Goal: Find specific page/section: Find specific page/section

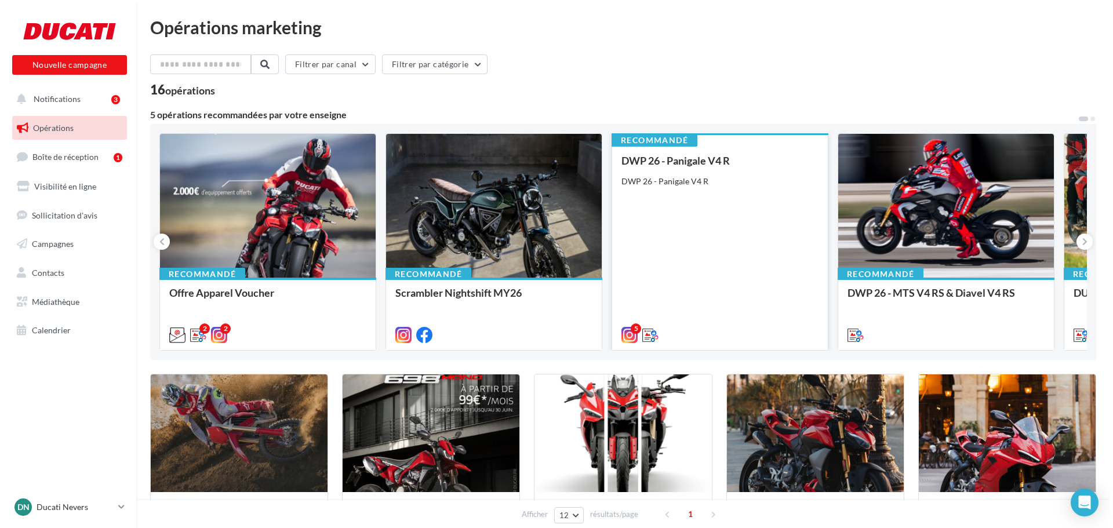
scroll to position [116, 0]
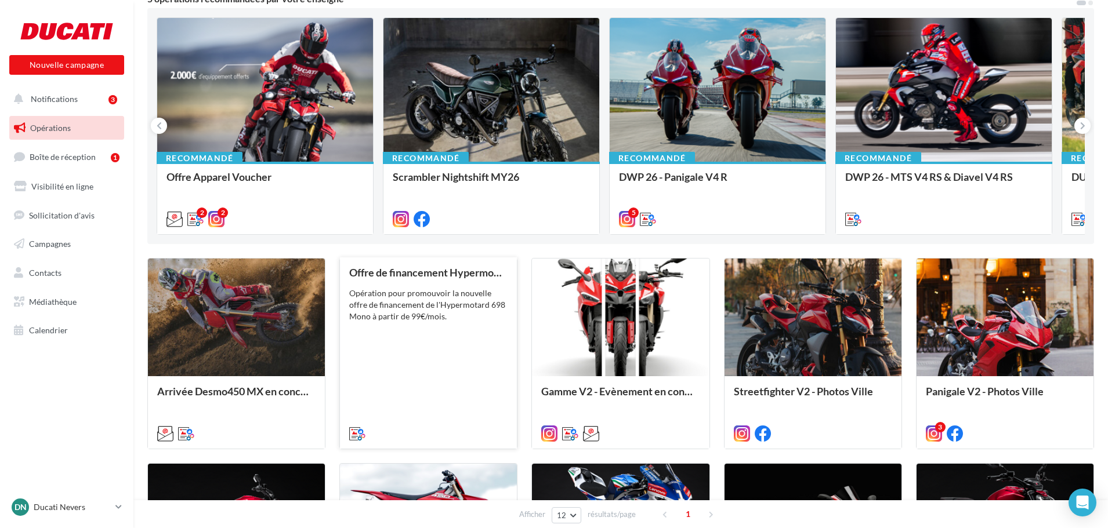
click at [440, 307] on div "Opération pour promouvoir la nouvelle offre de financement de l'Hypermotard 698…" at bounding box center [428, 305] width 158 height 35
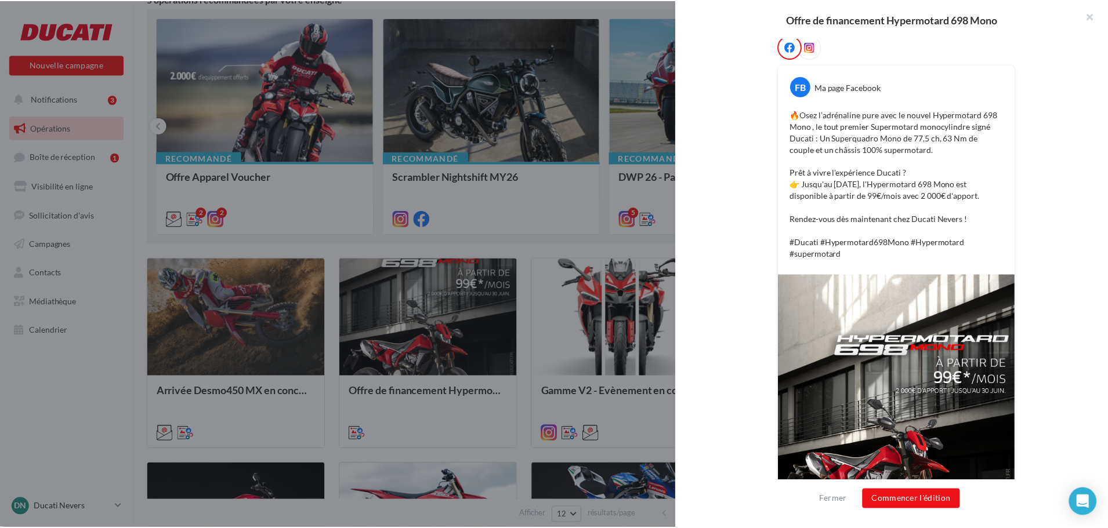
scroll to position [288, 0]
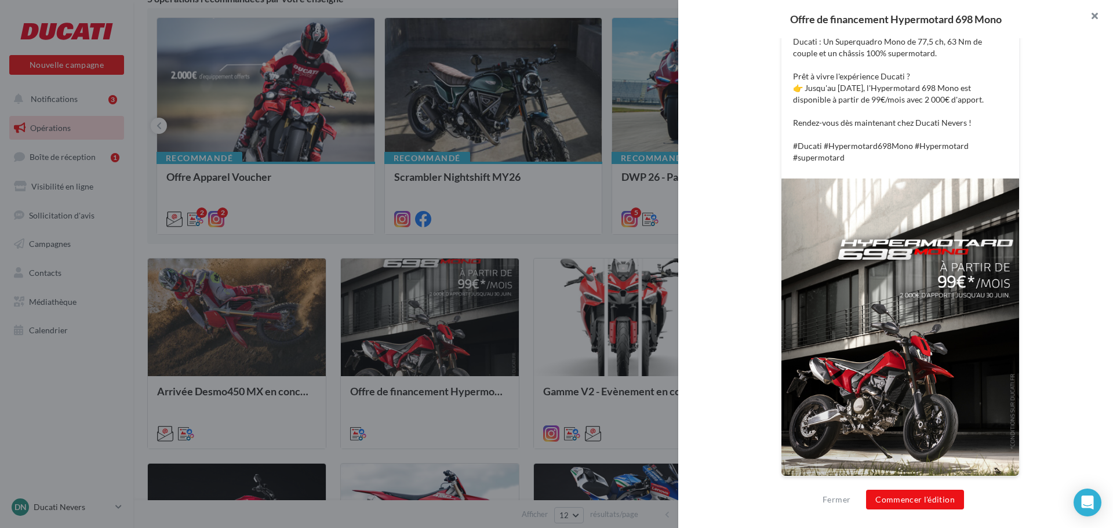
click at [1095, 15] on button "button" at bounding box center [1090, 17] width 46 height 35
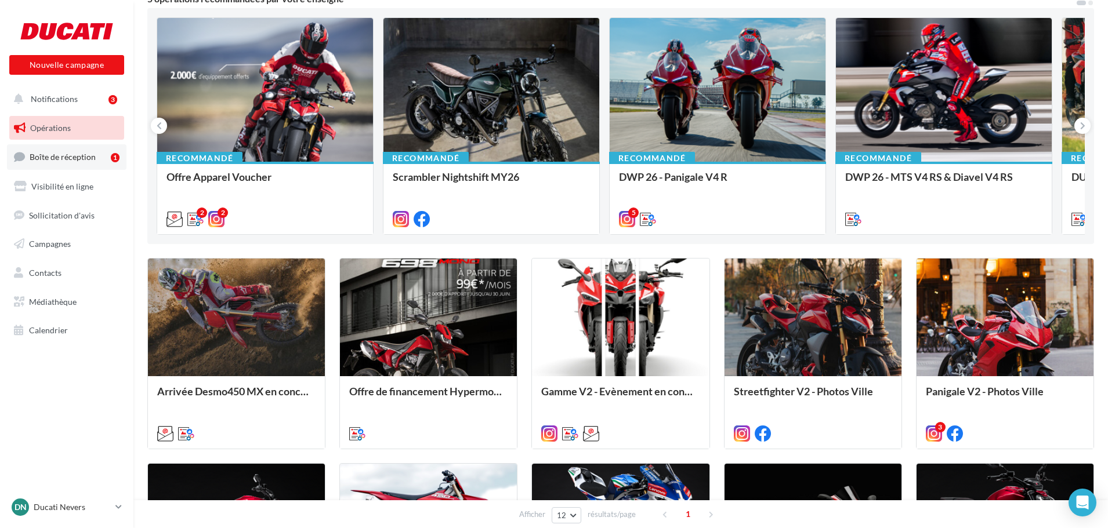
click at [74, 161] on span "Boîte de réception" at bounding box center [63, 157] width 66 height 10
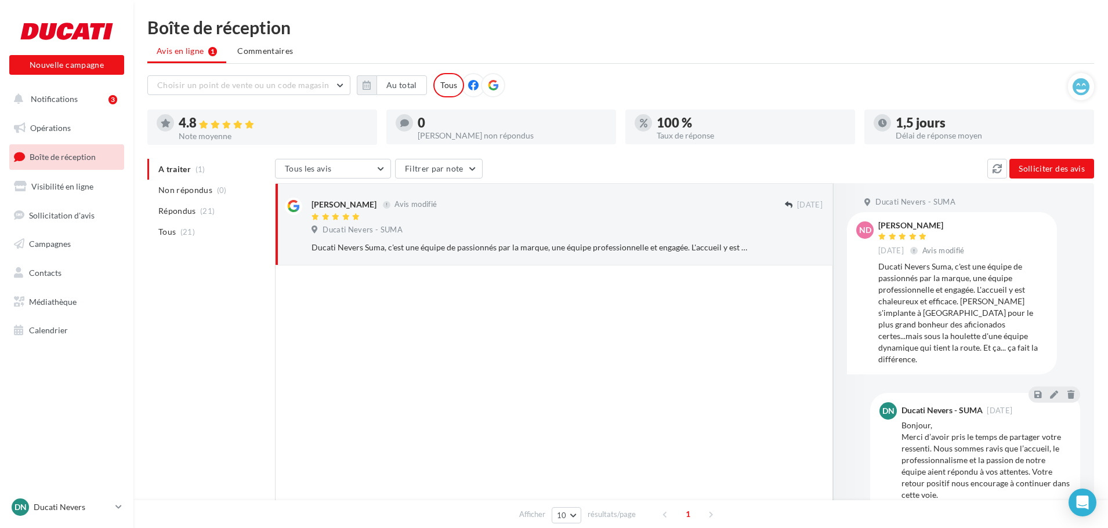
click at [79, 94] on button "Notifications 3" at bounding box center [64, 99] width 115 height 24
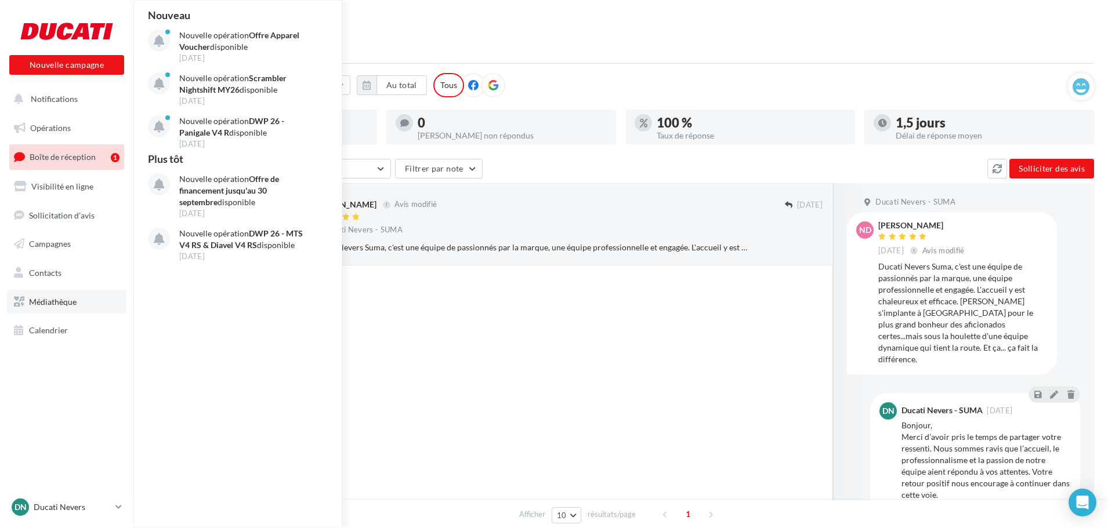
click at [63, 304] on span "Médiathèque" at bounding box center [53, 302] width 48 height 10
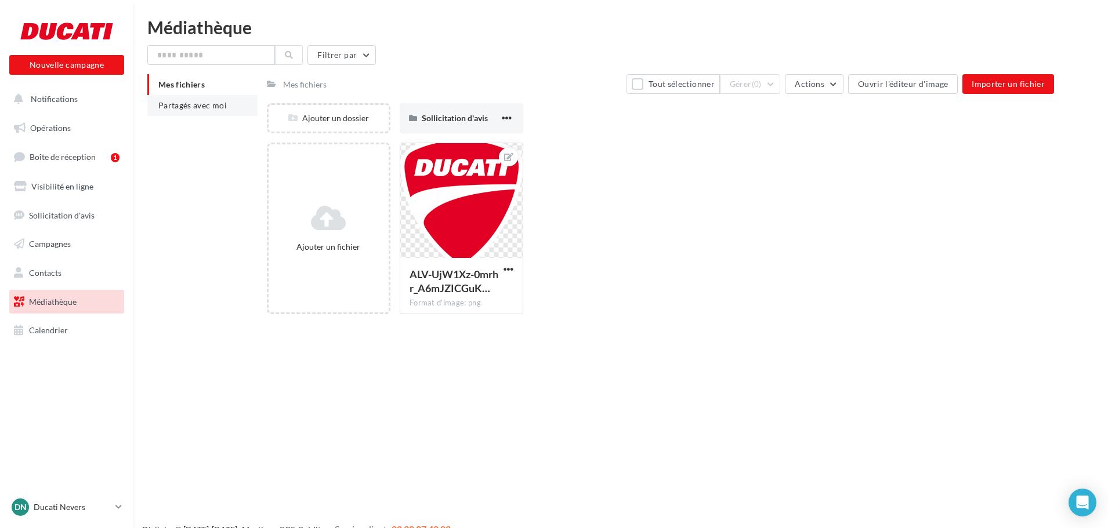
click at [205, 103] on span "Partagés avec moi" at bounding box center [192, 105] width 68 height 10
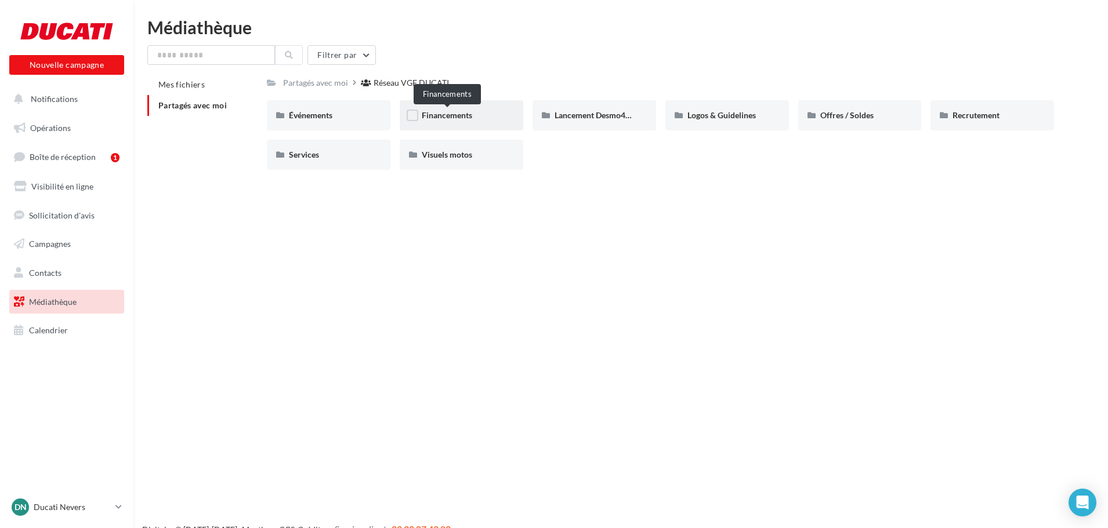
click at [465, 119] on span "Financements" at bounding box center [447, 115] width 50 height 10
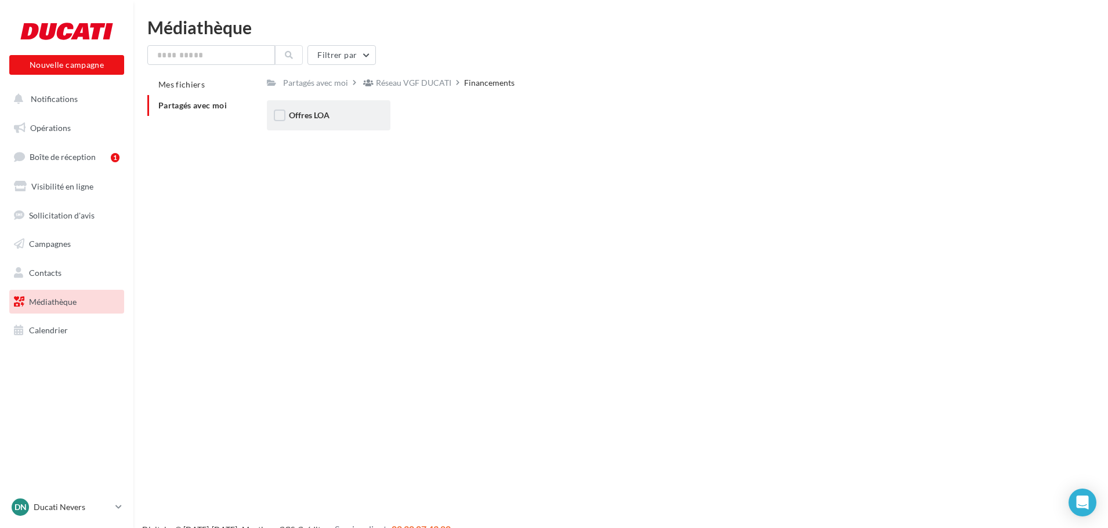
click at [329, 114] on span "Offres LOA" at bounding box center [309, 115] width 41 height 10
click at [464, 120] on span "Septembre 2025" at bounding box center [452, 115] width 60 height 10
click at [358, 115] on div "Post" at bounding box center [328, 116] width 79 height 12
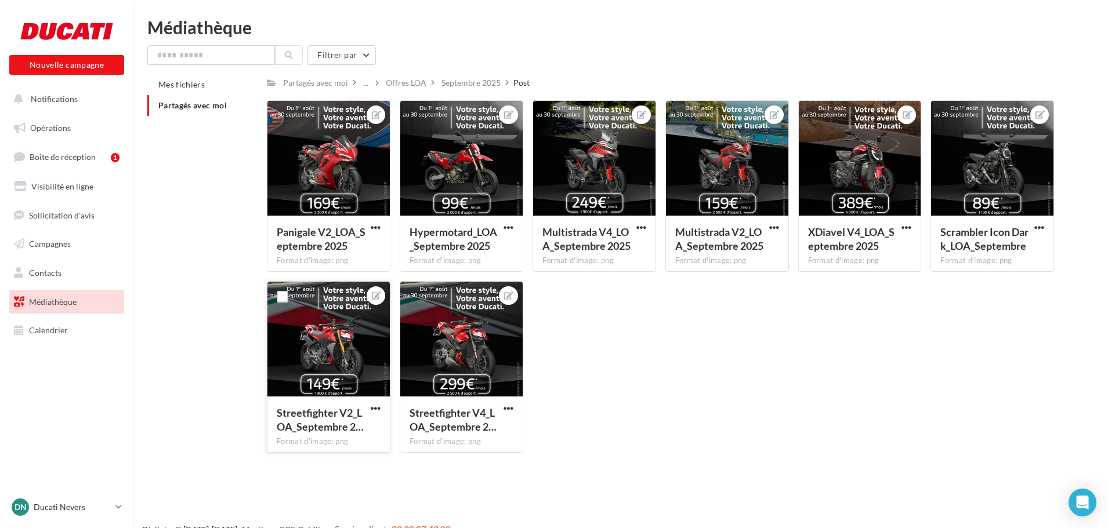
click at [336, 346] on div at bounding box center [328, 340] width 122 height 116
click at [336, 303] on div at bounding box center [328, 340] width 122 height 116
click at [337, 411] on span "Streetfighter V2_LOA_Septembre 2…" at bounding box center [320, 419] width 87 height 27
click at [481, 87] on div "Septembre 2025" at bounding box center [470, 83] width 59 height 12
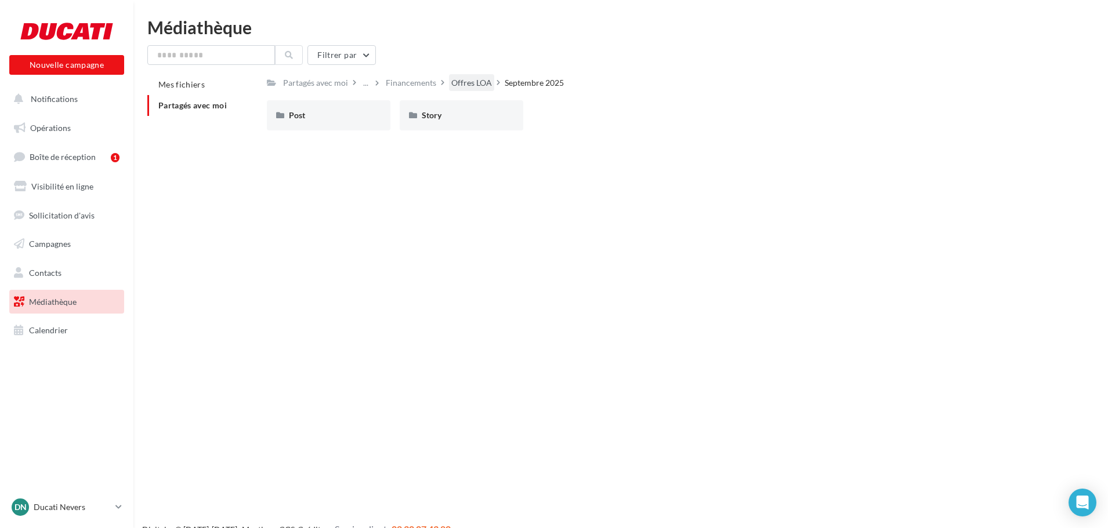
click at [467, 82] on div "Offres LOA" at bounding box center [471, 83] width 41 height 12
click at [470, 111] on span "Septembre 2025" at bounding box center [452, 115] width 60 height 10
click at [478, 80] on div "Offres LOA" at bounding box center [471, 83] width 41 height 12
click at [365, 117] on div "Août 2025" at bounding box center [328, 116] width 79 height 12
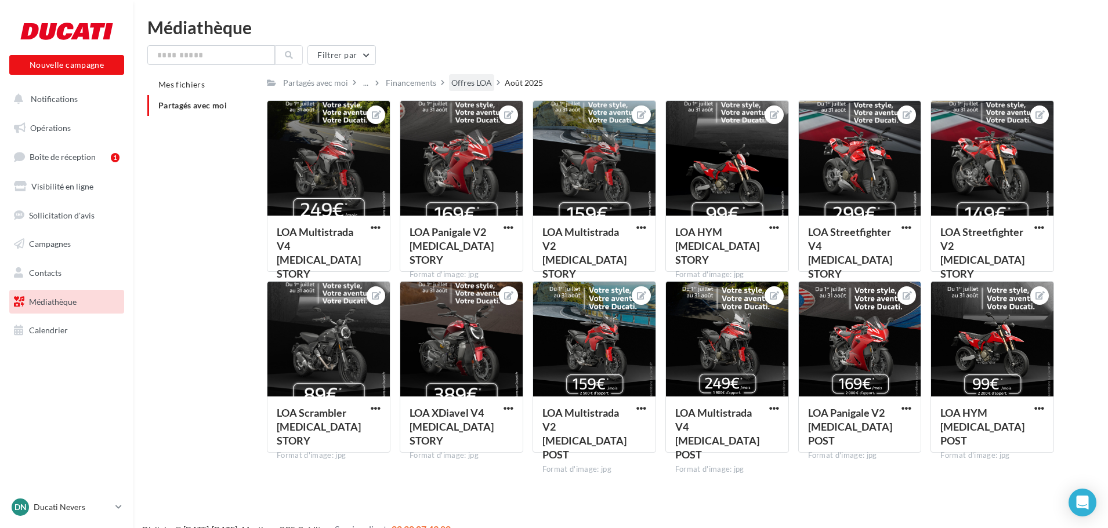
click at [471, 82] on div "Offres LOA" at bounding box center [471, 83] width 41 height 12
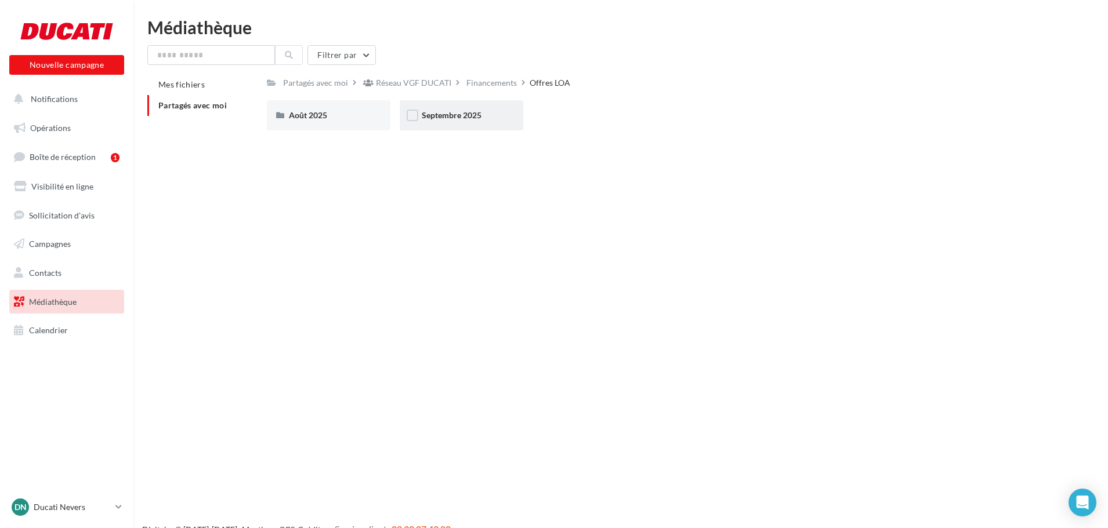
click at [474, 108] on div "Septembre 2025" at bounding box center [462, 115] width 124 height 30
click at [465, 115] on div "Story" at bounding box center [461, 116] width 79 height 12
